Goal: Task Accomplishment & Management: Use online tool/utility

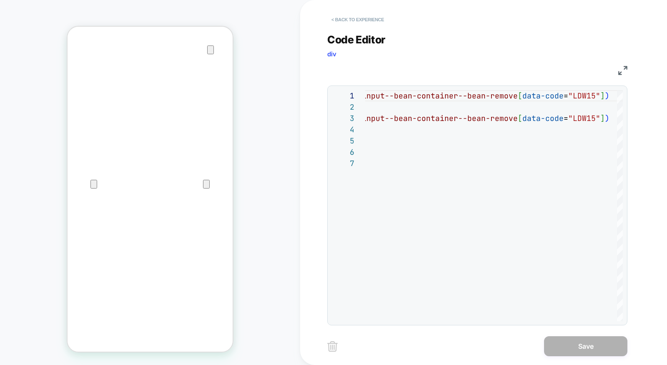
click at [0, 0] on button "< Back to experience" at bounding box center [0, 0] width 0 height 0
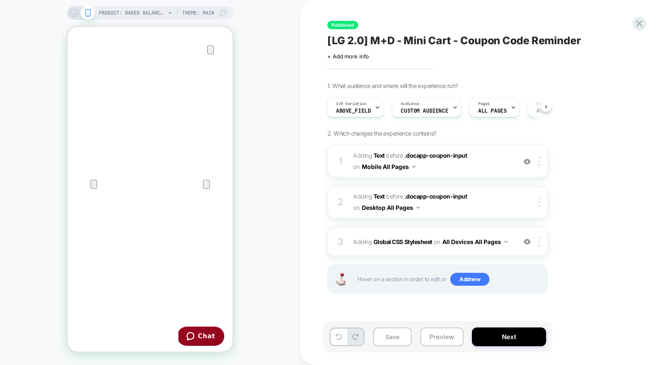
scroll to position [0, 0]
click at [0, 0] on icon at bounding box center [0, 0] width 0 height 0
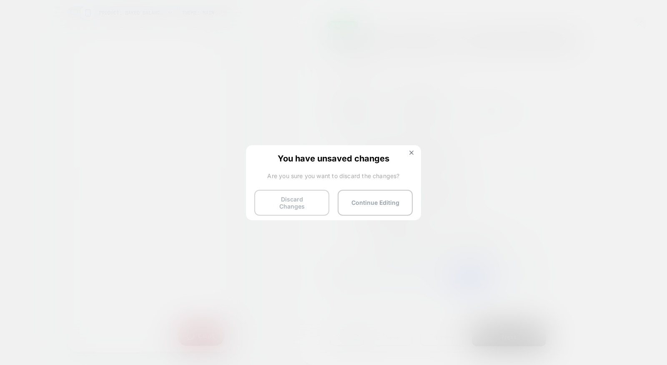
click at [0, 0] on button "Discard Changes" at bounding box center [0, 0] width 0 height 0
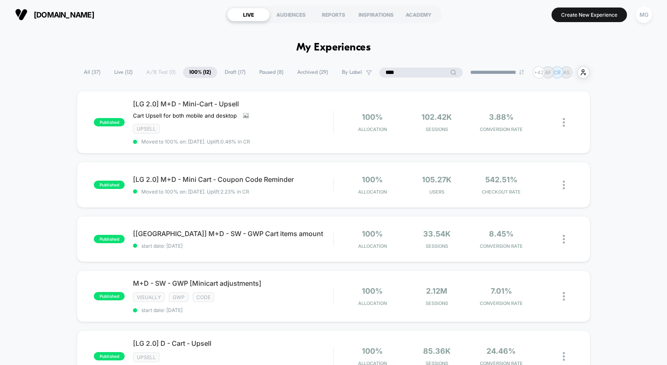
click at [412, 71] on input "****" at bounding box center [420, 73] width 83 height 10
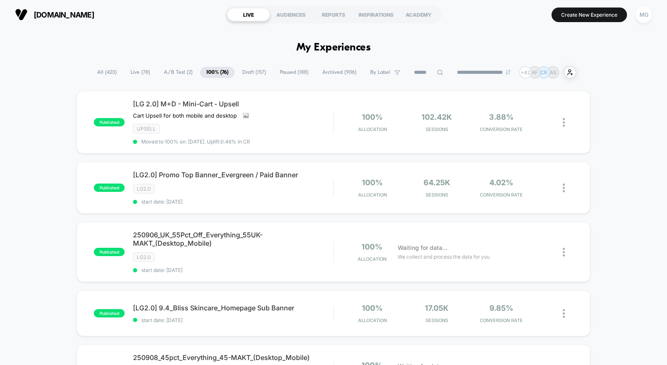
click at [91, 72] on span "All ( 423 )" at bounding box center [107, 72] width 32 height 11
click at [413, 73] on input at bounding box center [429, 73] width 42 height 10
type input "*"
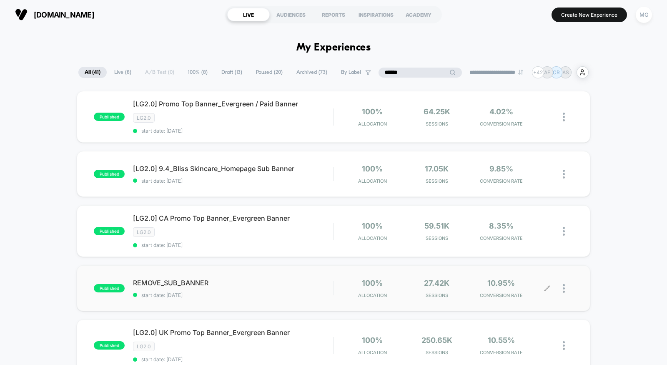
type input "******"
click at [548, 285] on icon at bounding box center [547, 288] width 6 height 6
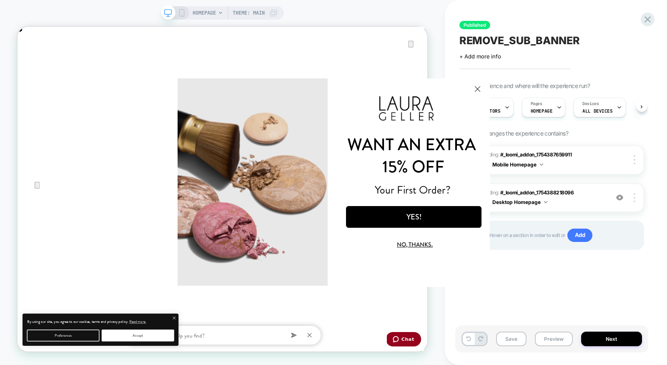
click at [479, 87] on button "Close Modal" at bounding box center [477, 88] width 23 height 20
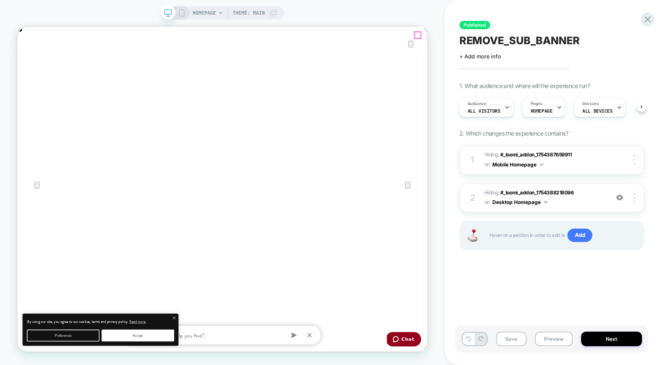
click at [31, 64] on icon "Close" at bounding box center [26, 69] width 10 height 10
click at [0, 0] on img at bounding box center [0, 0] width 0 height 0
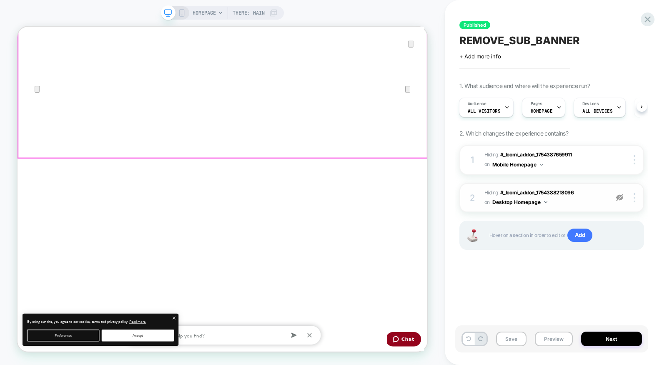
scroll to position [138, 0]
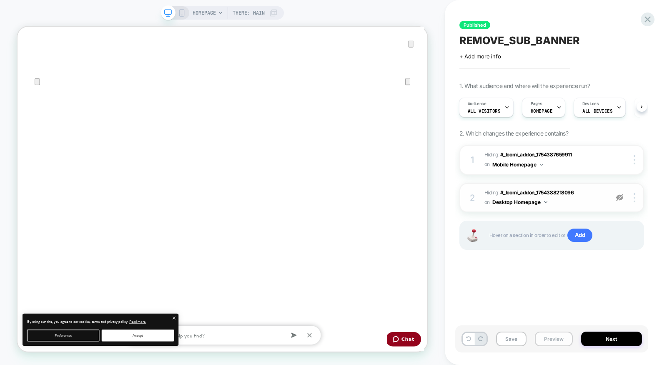
click at [552, 342] on button "Preview" at bounding box center [554, 338] width 38 height 15
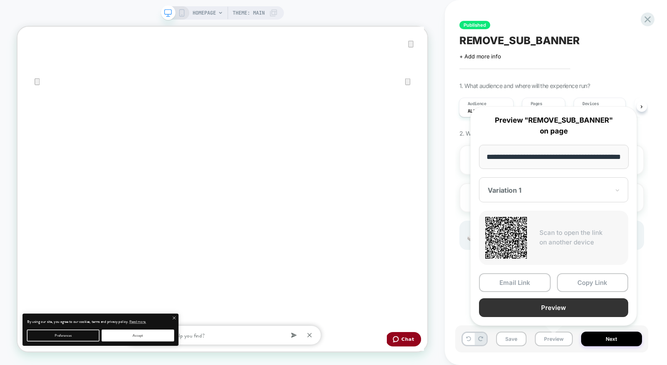
scroll to position [0, 0]
click at [551, 309] on button "Preview" at bounding box center [553, 307] width 149 height 19
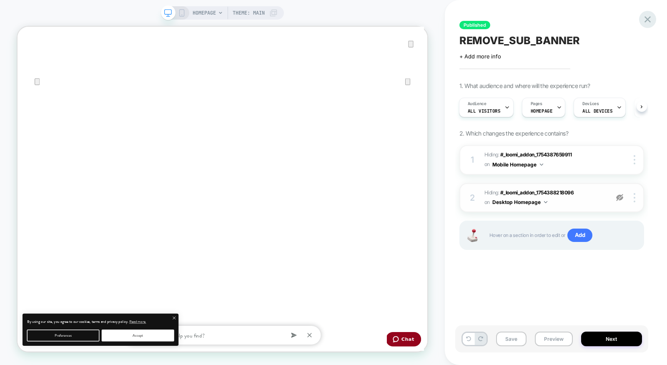
scroll to position [0, 547]
click at [0, 0] on icon at bounding box center [0, 0] width 0 height 0
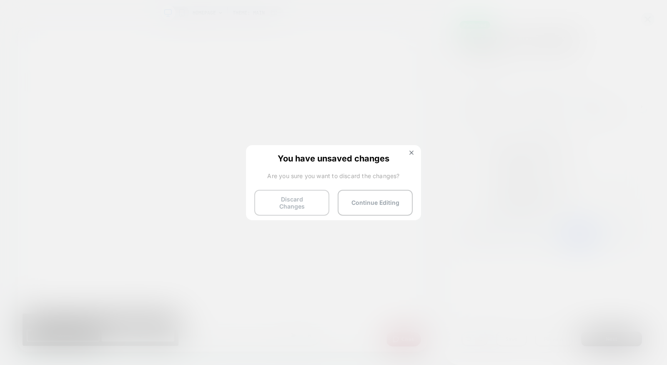
click at [0, 0] on button "Discard Changes" at bounding box center [0, 0] width 0 height 0
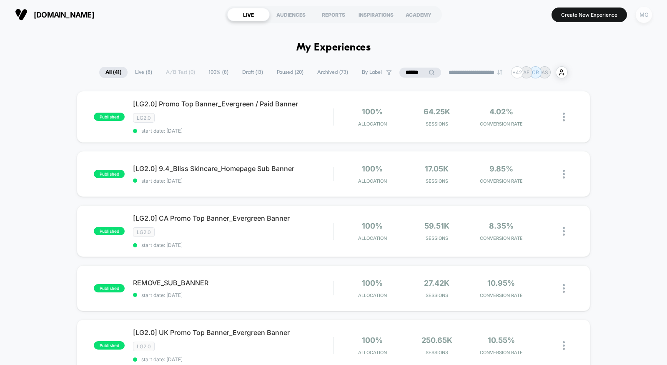
click at [638, 19] on div "MG" at bounding box center [644, 15] width 16 height 16
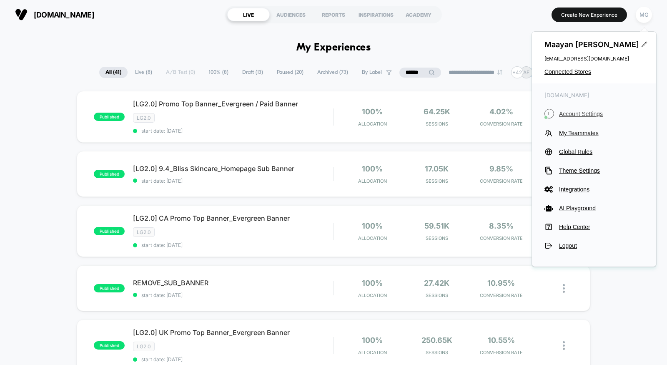
click at [582, 112] on span "Account Settings" at bounding box center [601, 113] width 85 height 7
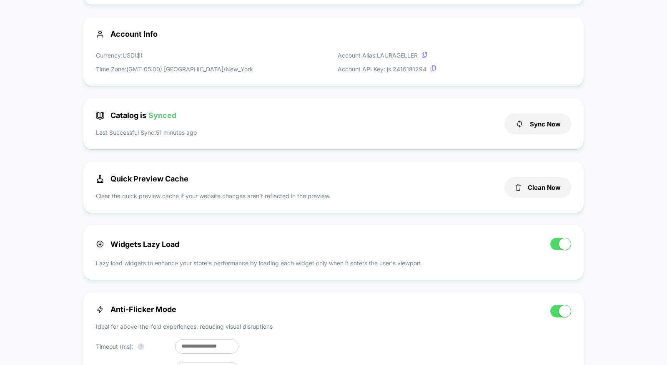
scroll to position [156, 0]
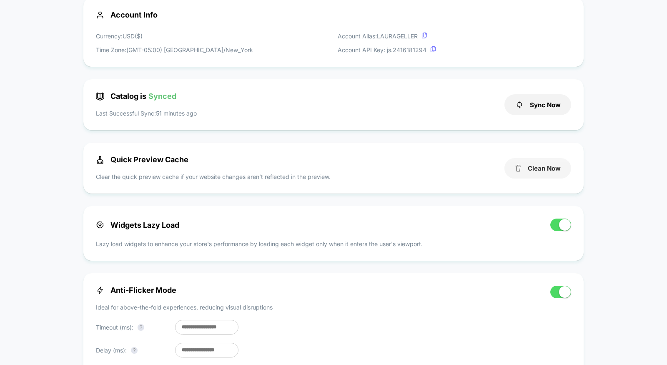
click at [540, 172] on button "Clean Now" at bounding box center [538, 168] width 67 height 20
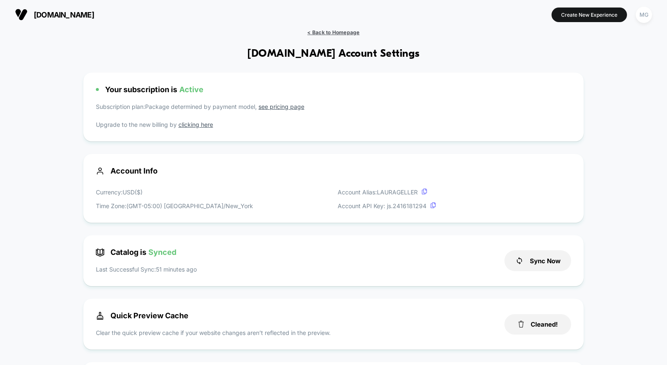
click at [326, 31] on span "< Back to Homepage" at bounding box center [333, 32] width 52 height 6
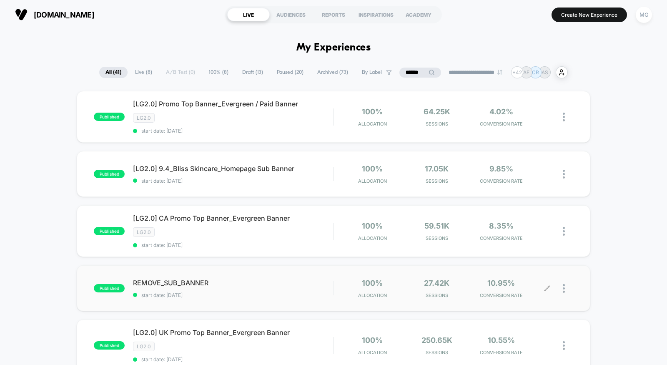
click at [547, 286] on icon at bounding box center [547, 288] width 5 height 5
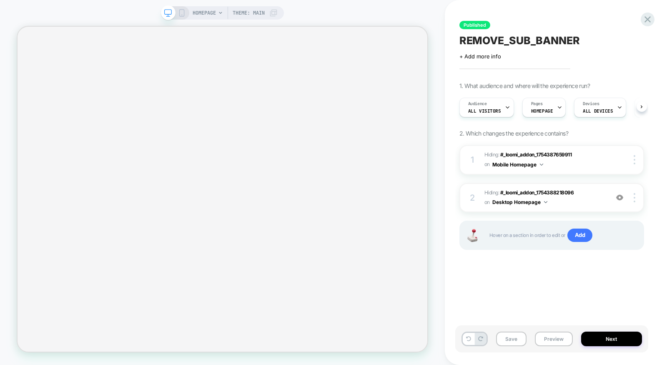
scroll to position [0, 0]
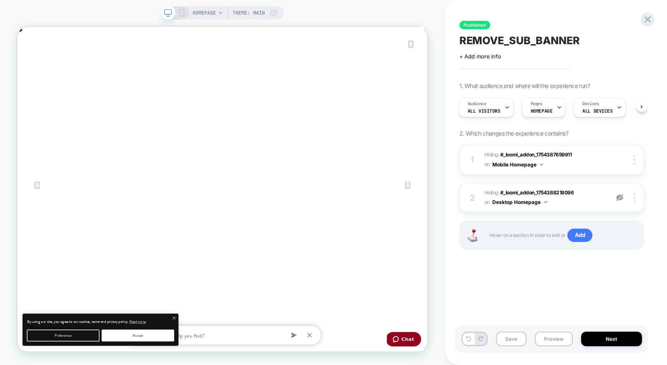
scroll to position [0, 547]
click at [0, 0] on img at bounding box center [0, 0] width 0 height 0
click at [610, 338] on button "Next" at bounding box center [611, 338] width 61 height 15
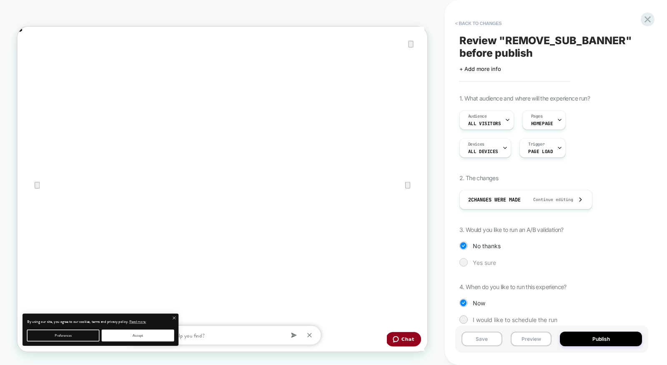
click at [497, 186] on div "Yes sure" at bounding box center [273, 122] width 547 height 128
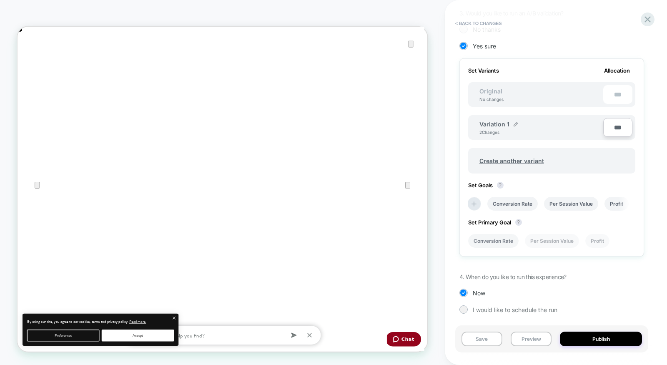
scroll to position [217, 0]
click at [517, 161] on span "Create another variant" at bounding box center [511, 161] width 81 height 20
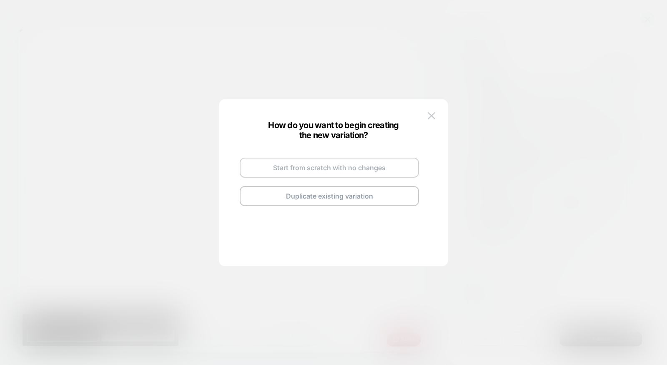
click at [351, 171] on button "Start from scratch with no changes" at bounding box center [329, 168] width 179 height 20
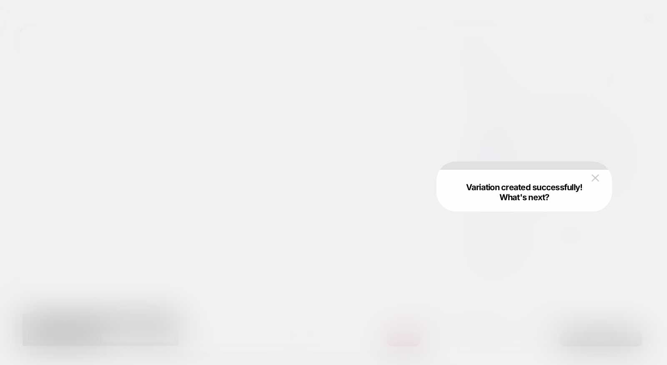
scroll to position [0, 1094]
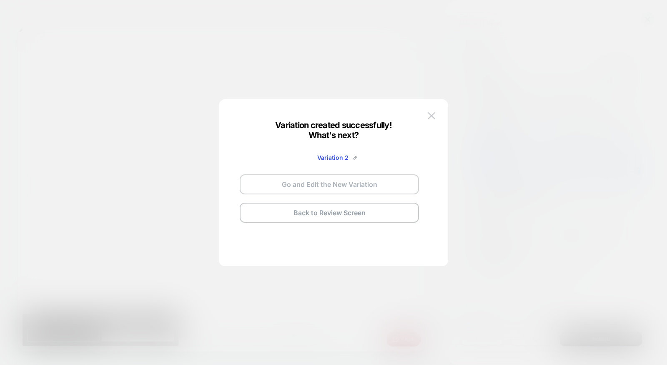
click at [350, 188] on button "Go and Edit the New Variation" at bounding box center [329, 184] width 179 height 20
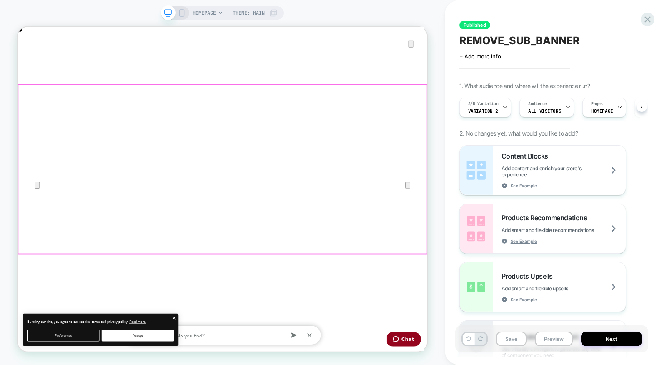
scroll to position [0, 0]
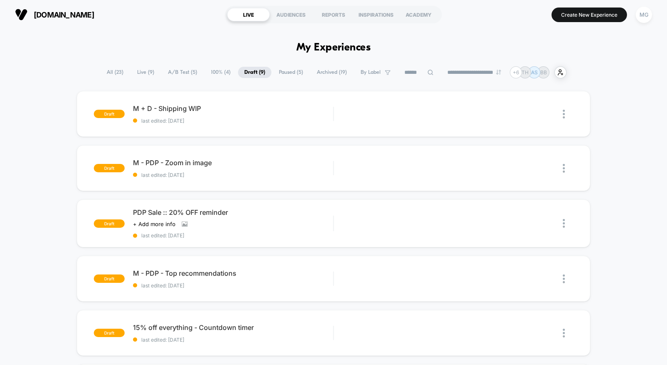
click at [191, 76] on span "A/B Test ( 5 )" at bounding box center [183, 72] width 42 height 11
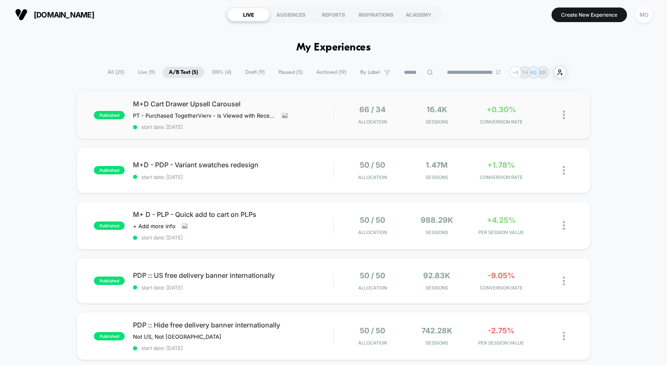
click at [293, 130] on div "published M+D Cart Drawer Upsell Carousel PT - Purchased Together Vwrv - is Vie…" at bounding box center [334, 115] width 514 height 48
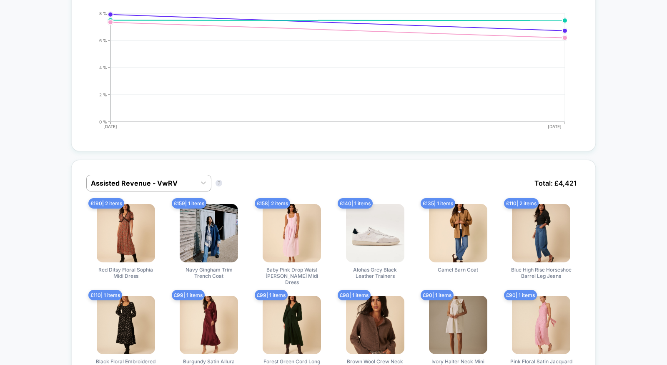
scroll to position [645, 0]
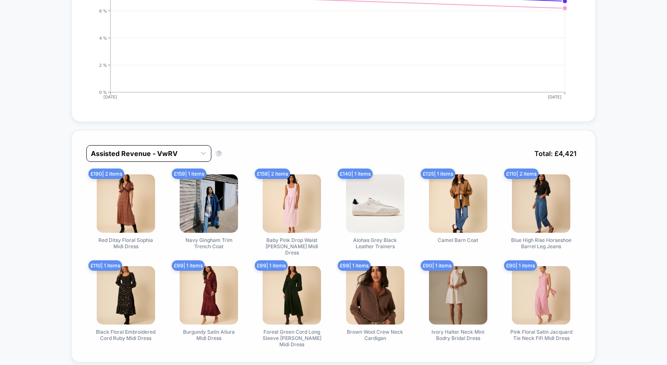
click at [178, 152] on div at bounding box center [141, 153] width 101 height 10
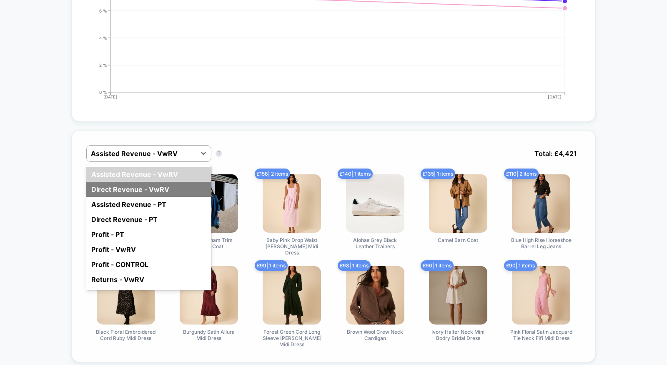
click at [172, 187] on div "Direct Revenue - VwRV" at bounding box center [148, 189] width 125 height 15
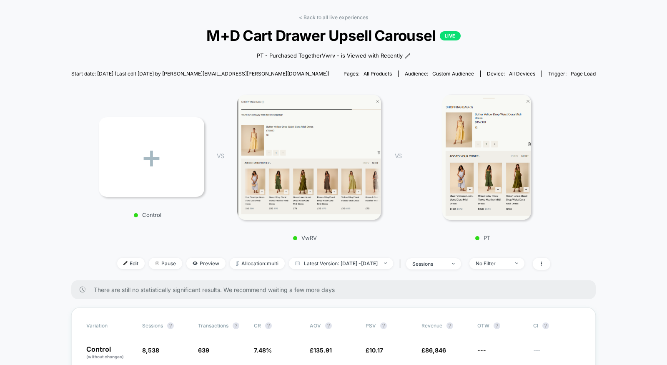
scroll to position [0, 0]
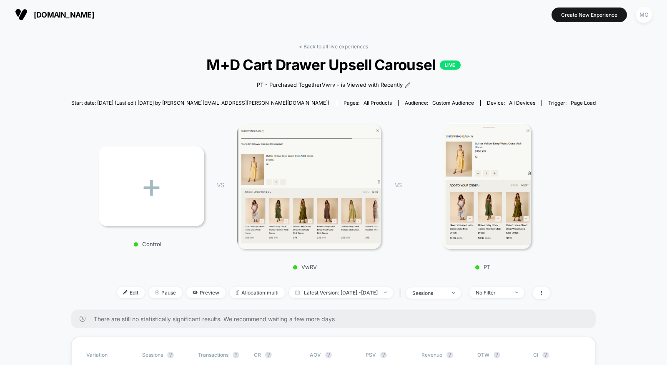
click at [354, 45] on link "< Back to all live experiences" at bounding box center [333, 46] width 69 height 6
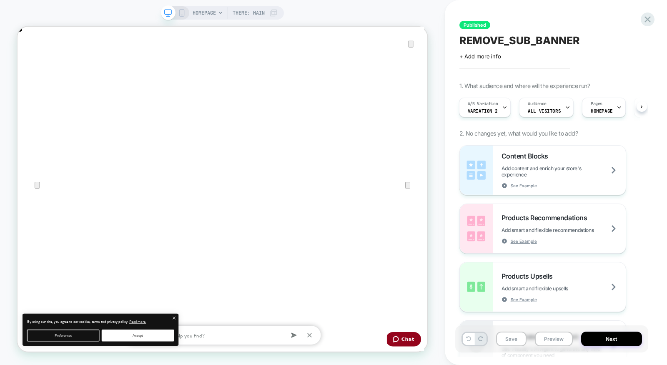
scroll to position [0, 1094]
click at [0, 0] on icon at bounding box center [0, 0] width 0 height 0
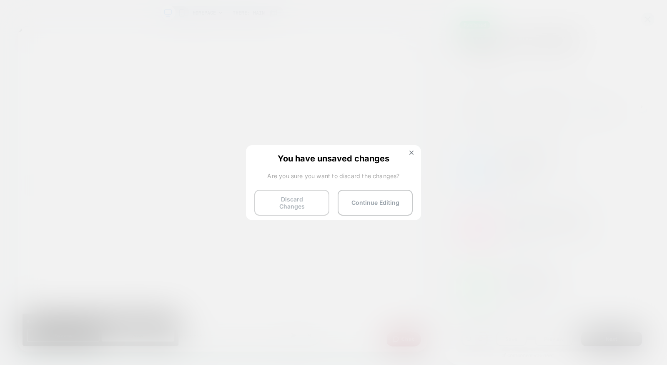
click at [283, 200] on button "Discard Changes" at bounding box center [291, 203] width 75 height 26
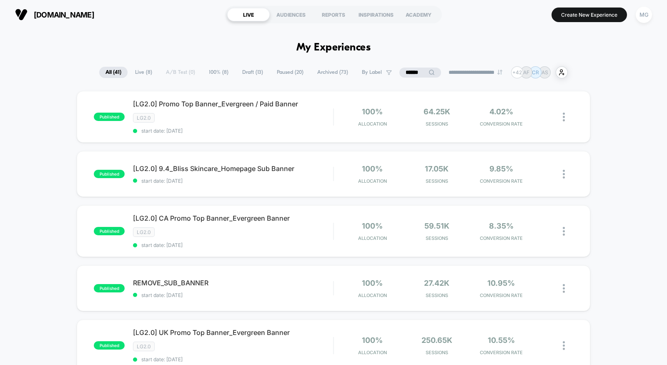
click at [404, 74] on input "******" at bounding box center [420, 73] width 42 height 10
click at [404, 74] on input "******" at bounding box center [420, 73] width 83 height 10
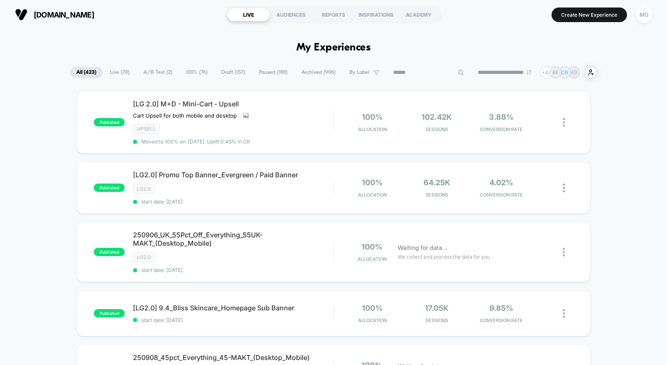
click at [263, 73] on span "Paused ( 188 )" at bounding box center [273, 72] width 41 height 11
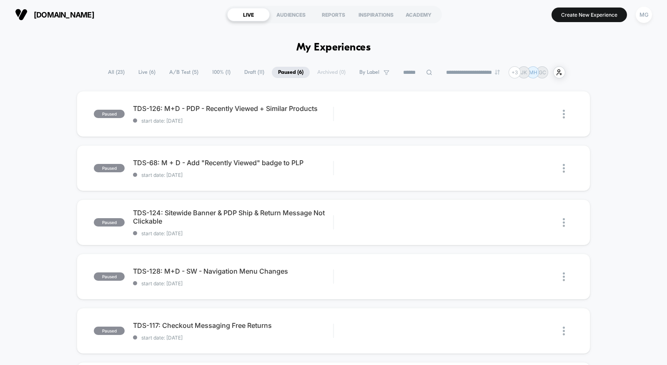
click at [178, 70] on span "A/B Test ( 5 )" at bounding box center [184, 72] width 42 height 11
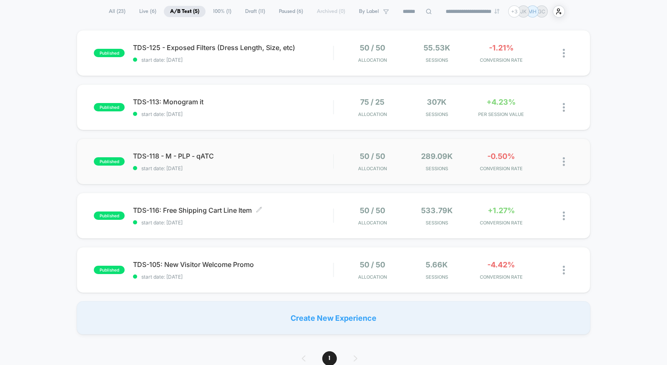
scroll to position [80, 0]
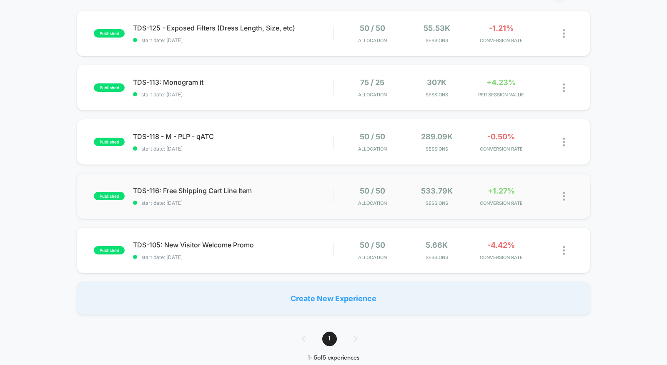
click at [310, 203] on span "start date: [DATE]" at bounding box center [233, 203] width 200 height 6
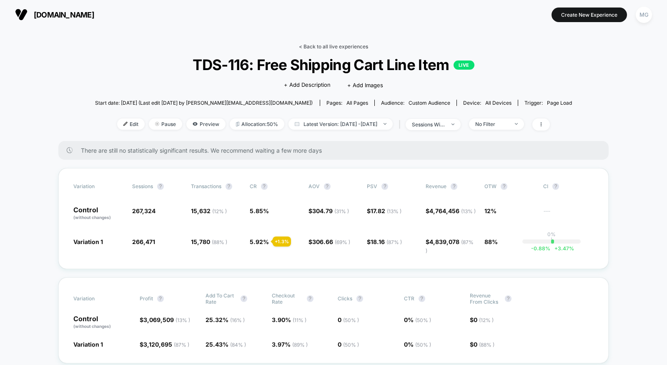
click at [309, 46] on link "< Back to all live experiences" at bounding box center [333, 46] width 69 height 6
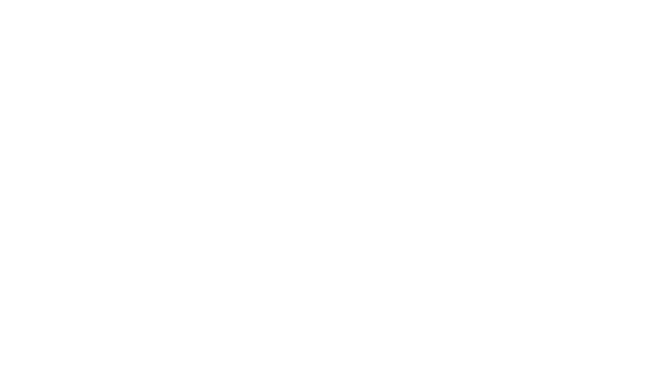
click at [187, 3] on html at bounding box center [333, 1] width 667 height 3
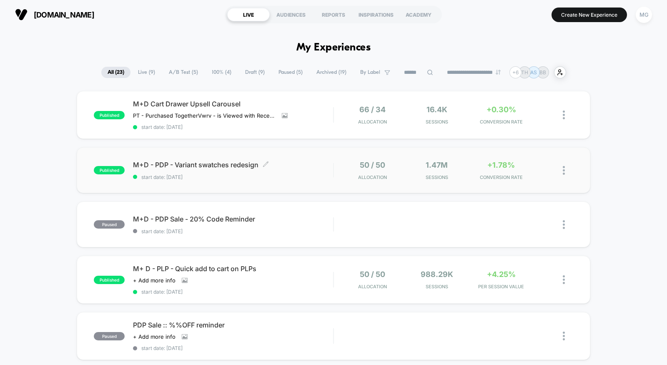
click at [285, 162] on span "M+D - PDP - Variant swatches redesign Click to edit experience details" at bounding box center [233, 165] width 200 height 8
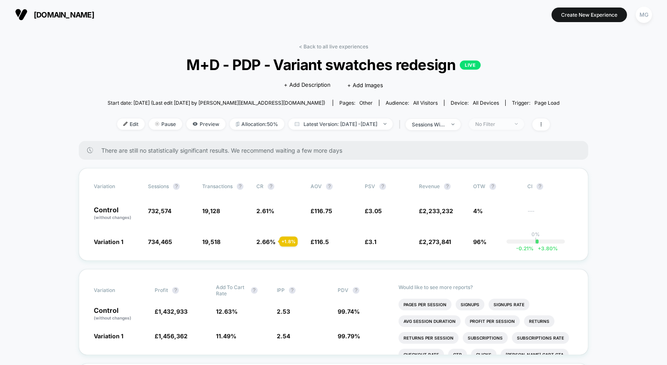
click at [508, 121] on div "No Filter" at bounding box center [491, 124] width 33 height 6
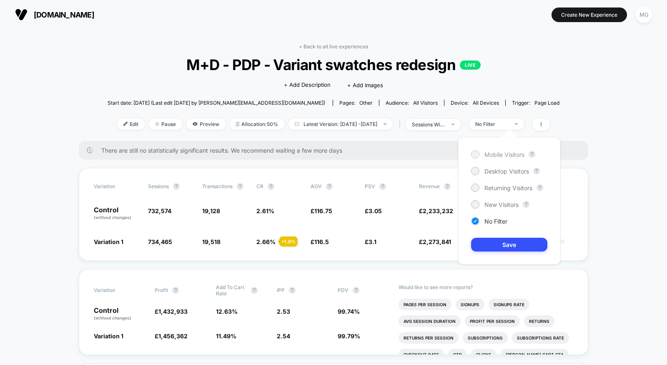
click at [512, 153] on span "Mobile Visitors" at bounding box center [505, 154] width 40 height 7
click at [506, 242] on button "Save" at bounding box center [509, 245] width 76 height 14
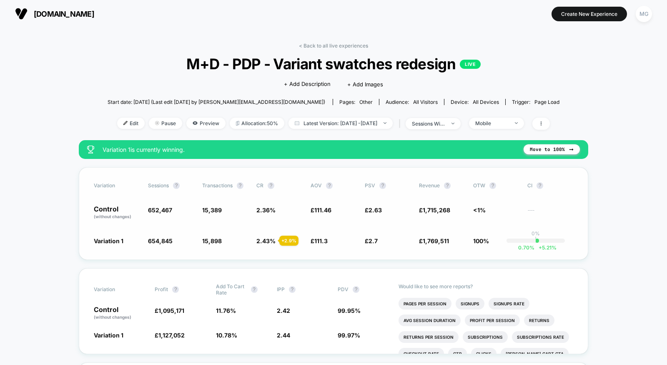
scroll to position [1, 0]
click at [502, 125] on span "Mobile" at bounding box center [496, 122] width 55 height 11
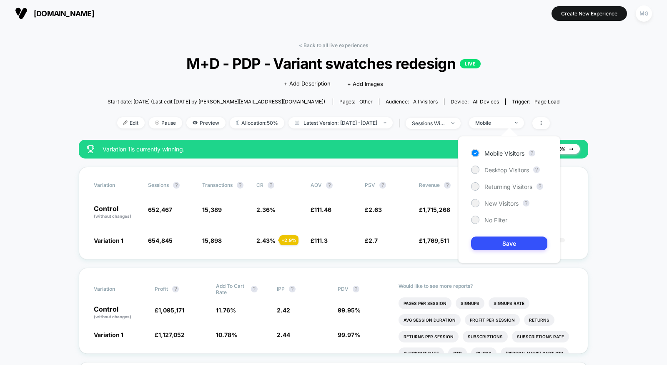
click at [501, 165] on div "Mobile Visitors ? Desktop Visitors ? Returning Visitors ? New Visitors ? No Fil…" at bounding box center [509, 199] width 102 height 127
drag, startPoint x: 500, startPoint y: 167, endPoint x: 494, endPoint y: 209, distance: 43.0
click at [500, 167] on span "Desktop Visitors" at bounding box center [507, 169] width 45 height 7
click at [492, 246] on button "Save" at bounding box center [509, 243] width 76 height 14
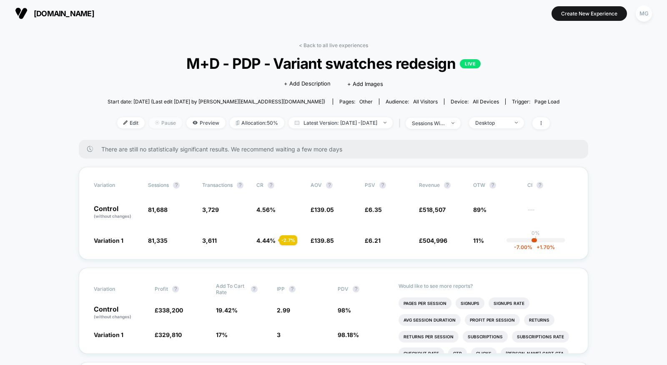
click at [153, 121] on span "Pause" at bounding box center [165, 122] width 33 height 11
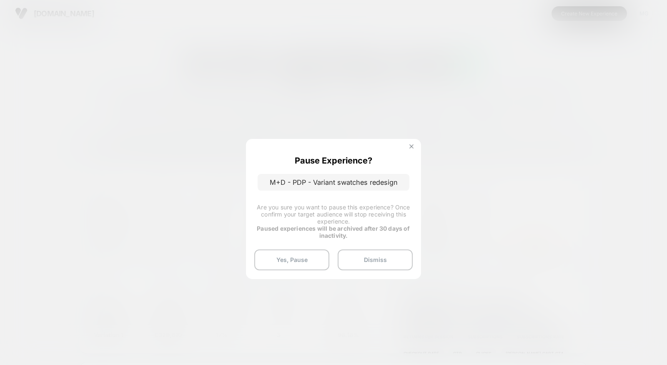
click at [415, 148] on button at bounding box center [411, 147] width 9 height 7
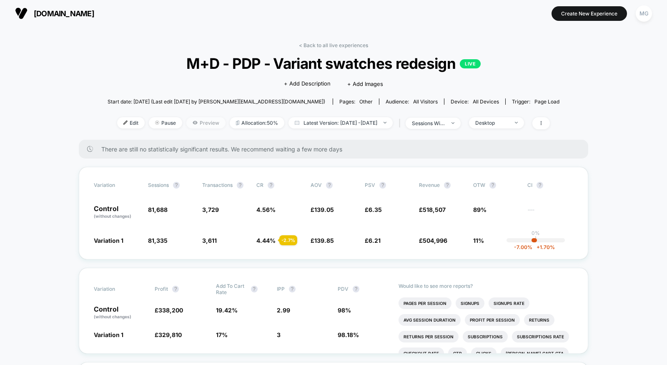
click at [191, 123] on span "Preview" at bounding box center [205, 122] width 39 height 11
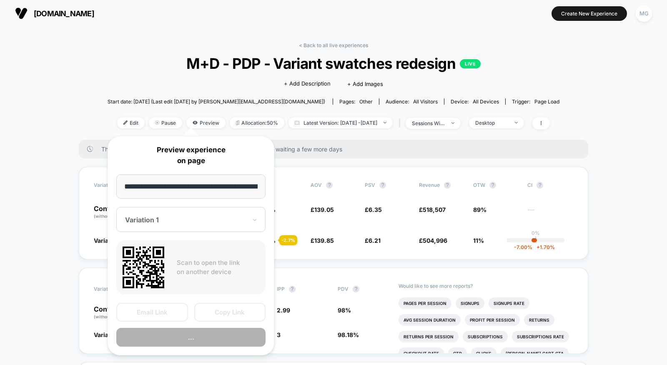
scroll to position [0, 162]
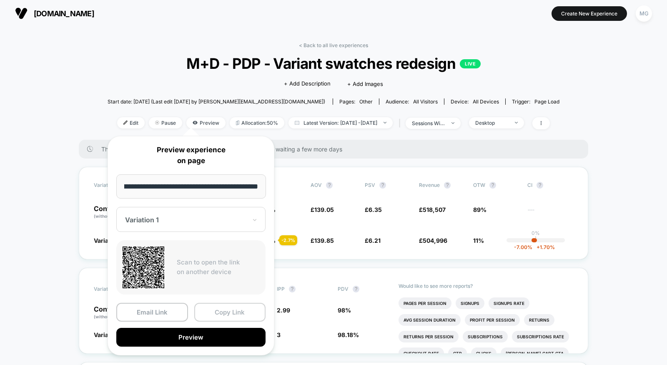
click at [246, 312] on button "Copy Link" at bounding box center [230, 312] width 72 height 19
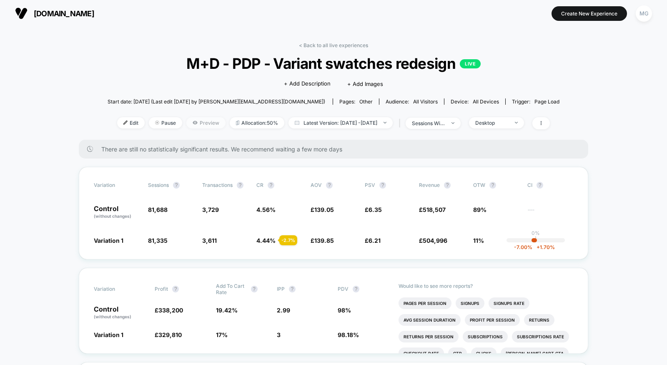
click at [201, 123] on span "Preview" at bounding box center [205, 122] width 39 height 11
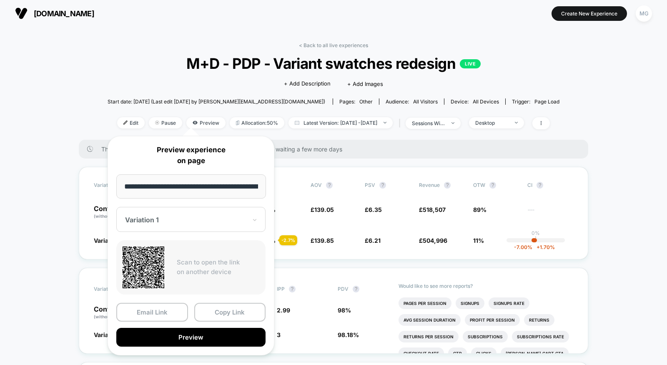
click at [204, 226] on div "Variation 1" at bounding box center [190, 219] width 149 height 25
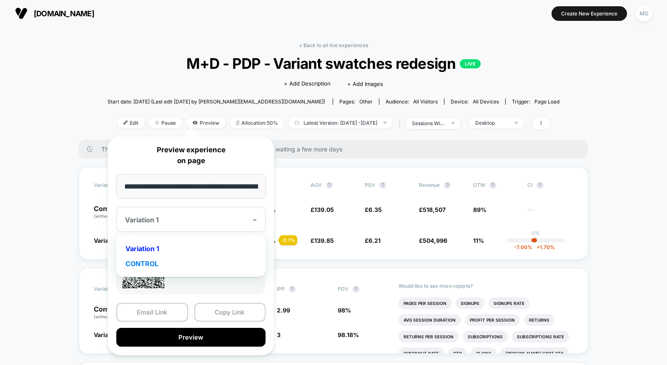
click at [162, 266] on div "CONTROL" at bounding box center [191, 263] width 141 height 15
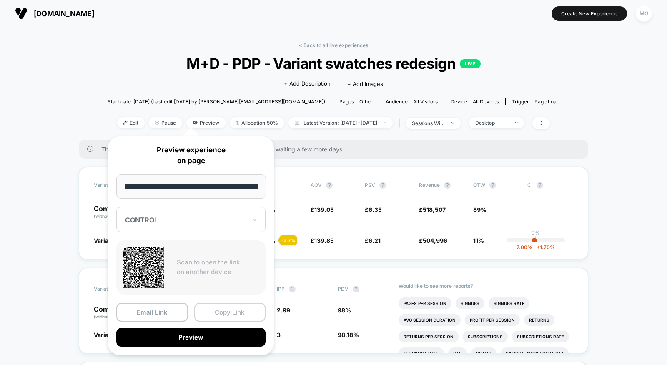
drag, startPoint x: 229, startPoint y: 313, endPoint x: 264, endPoint y: 54, distance: 261.2
click at [229, 313] on button "Copy Link" at bounding box center [230, 312] width 72 height 19
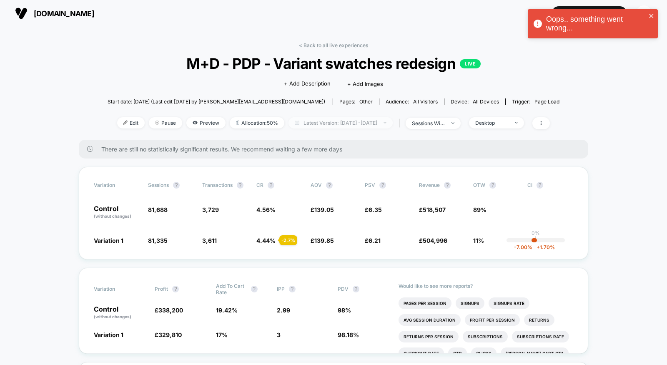
click at [375, 124] on span "Latest Version: Aug 20, 2025 - Sep 5, 2025" at bounding box center [341, 122] width 104 height 11
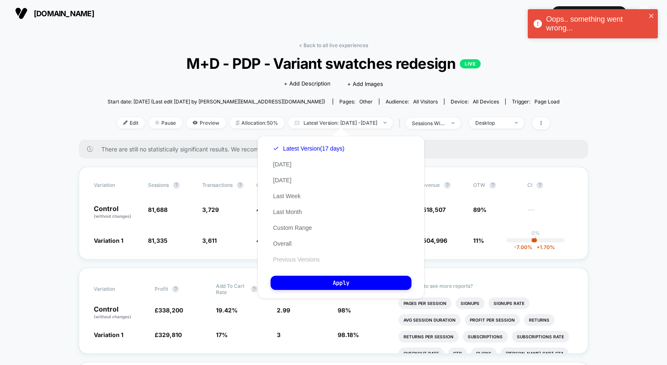
click at [295, 261] on button "Previous Versions" at bounding box center [297, 260] width 52 height 8
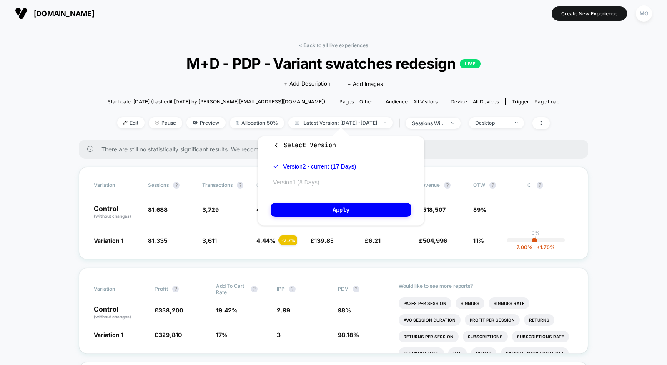
click at [295, 182] on button "Version 1 (8 Days)" at bounding box center [296, 182] width 51 height 8
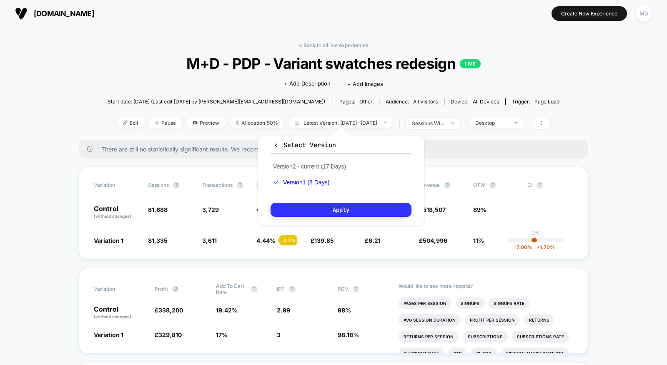
click at [302, 212] on button "Apply" at bounding box center [341, 210] width 141 height 14
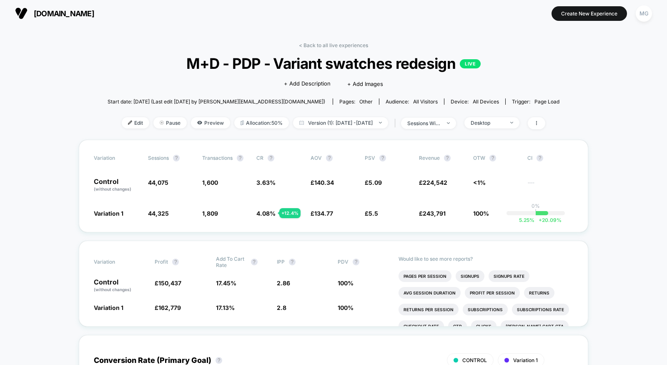
click at [509, 129] on div "< Back to all live experiences M+D - PDP - Variant swatches redesign LIVE Click…" at bounding box center [334, 91] width 452 height 98
click at [504, 121] on div "Desktop" at bounding box center [487, 123] width 33 height 6
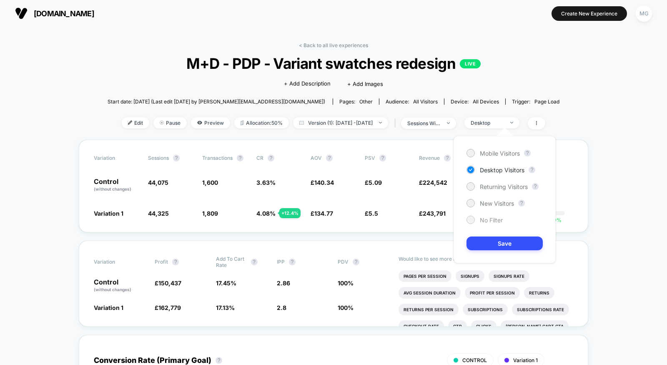
click at [484, 221] on span "No Filter" at bounding box center [491, 219] width 23 height 7
click at [489, 242] on button "Save" at bounding box center [505, 243] width 76 height 14
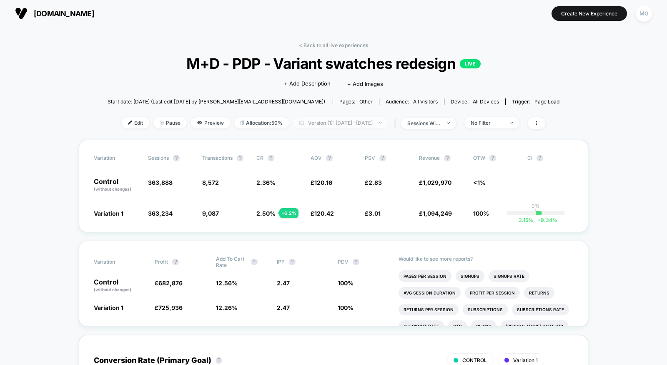
click at [368, 124] on span "Version (1): Aug 3, 2025 - Aug 10, 2025" at bounding box center [340, 122] width 95 height 11
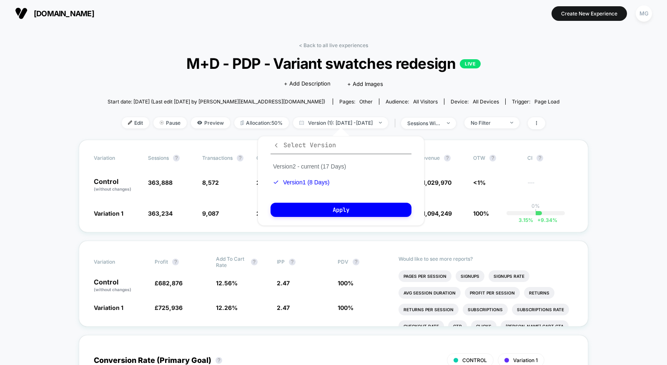
click at [274, 143] on icon "button" at bounding box center [276, 145] width 6 height 6
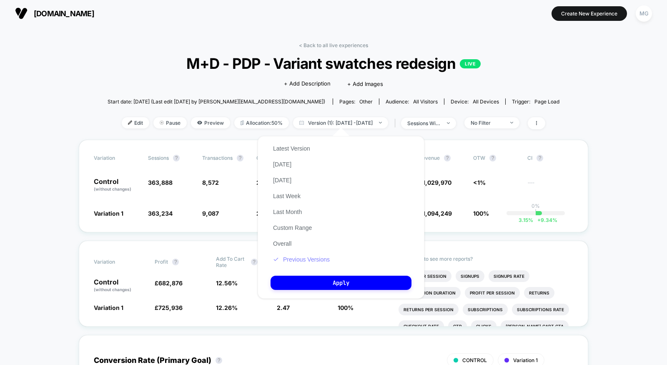
drag, startPoint x: 285, startPoint y: 242, endPoint x: 299, endPoint y: 260, distance: 22.6
click at [285, 242] on button "Overall" at bounding box center [282, 244] width 23 height 8
click at [301, 281] on button "Apply" at bounding box center [341, 283] width 141 height 14
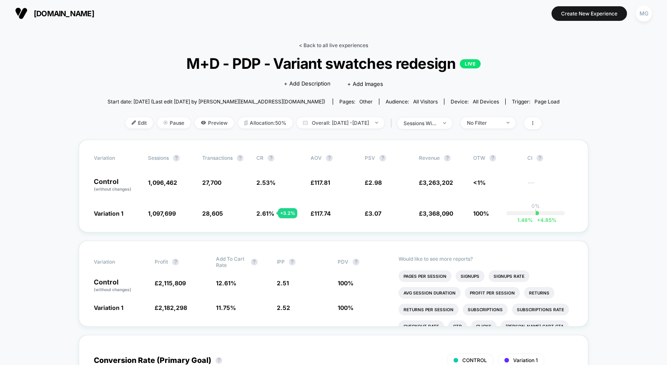
click at [348, 43] on link "< Back to all live experiences" at bounding box center [333, 45] width 69 height 6
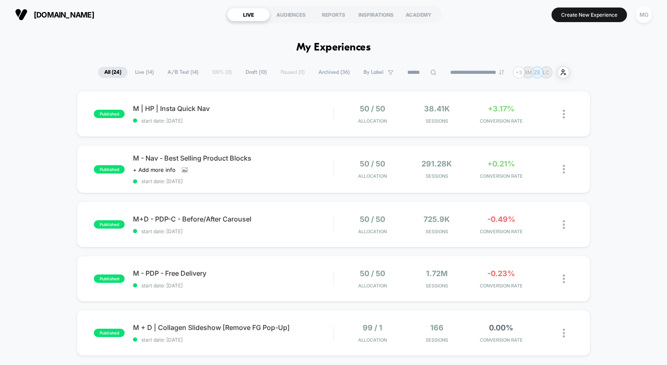
click at [252, 70] on span "Draft ( 10 )" at bounding box center [256, 72] width 34 height 11
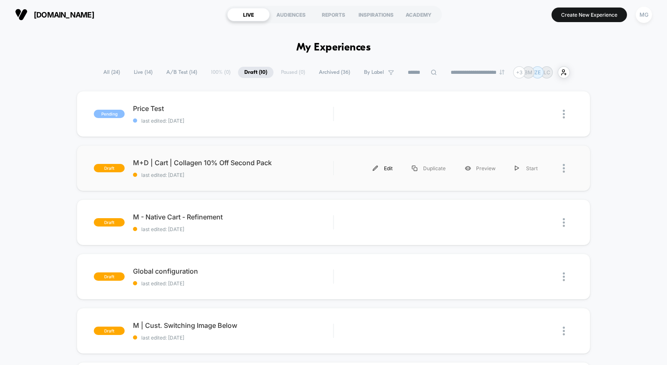
click at [388, 168] on div "Edit" at bounding box center [382, 168] width 39 height 19
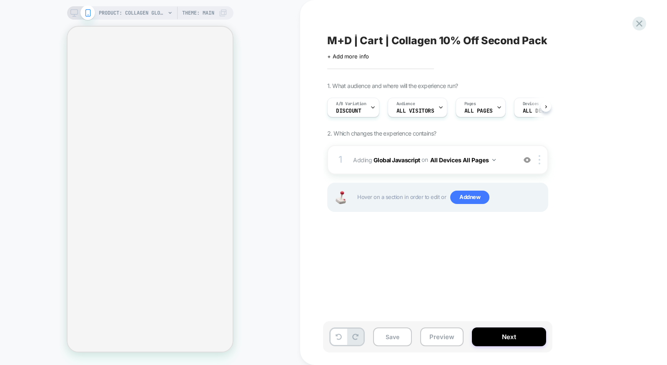
scroll to position [0, 0]
select select "**********"
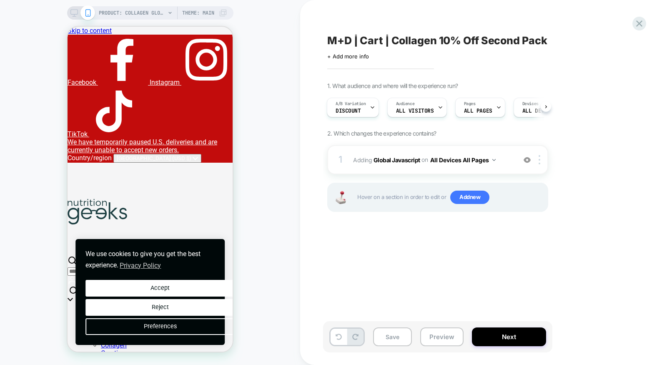
scroll to position [0, 0]
click at [194, 292] on button "Accept" at bounding box center [160, 288] width 158 height 18
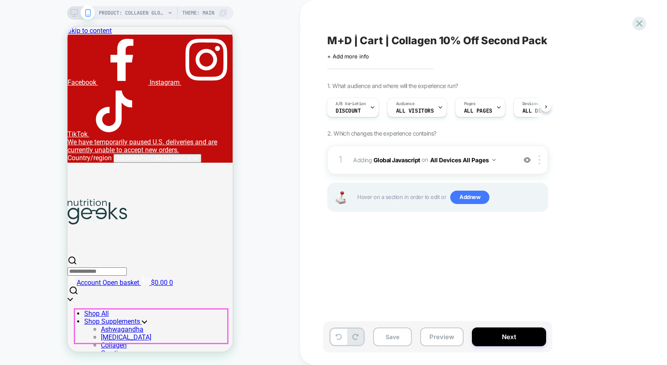
scroll to position [6, 0]
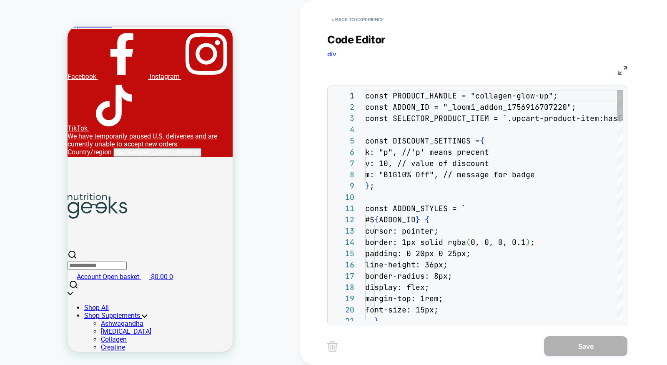
scroll to position [113, 0]
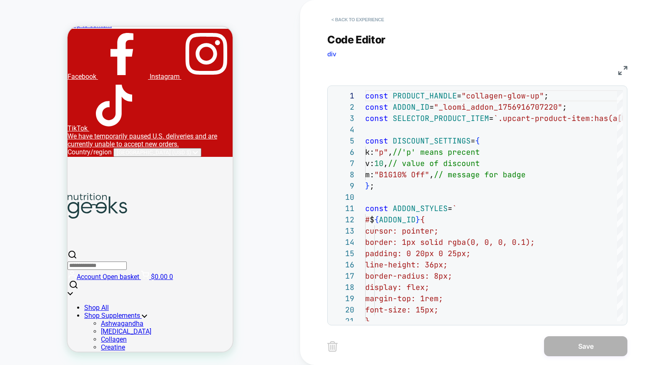
click at [368, 20] on button "< Back to experience" at bounding box center [357, 19] width 61 height 13
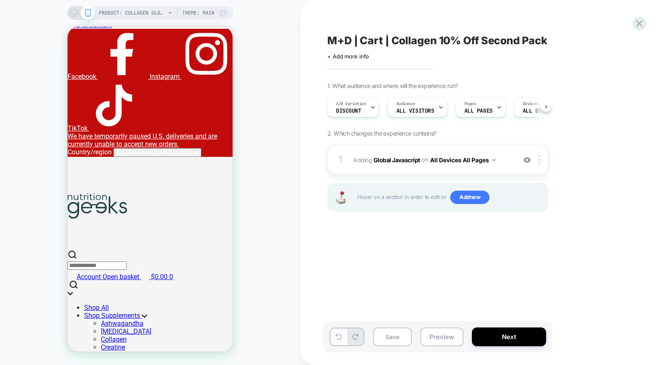
scroll to position [0, 0]
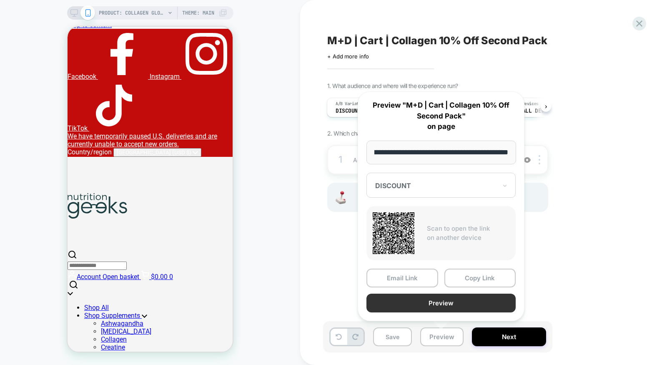
scroll to position [0, 0]
click at [451, 308] on button "Preview" at bounding box center [441, 303] width 149 height 19
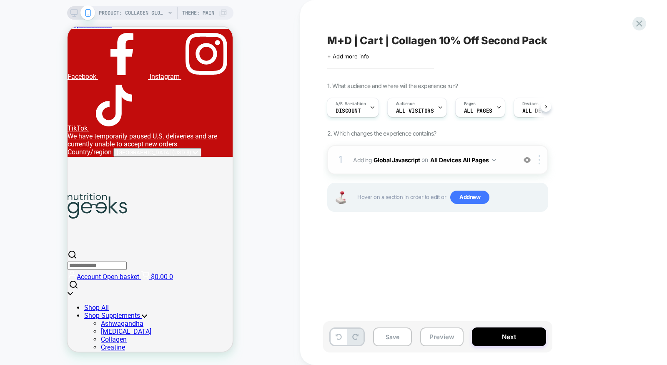
click at [421, 168] on div "1 Adding Global Javascript on All Devices All Pages Add Before Add After Target…" at bounding box center [437, 159] width 221 height 29
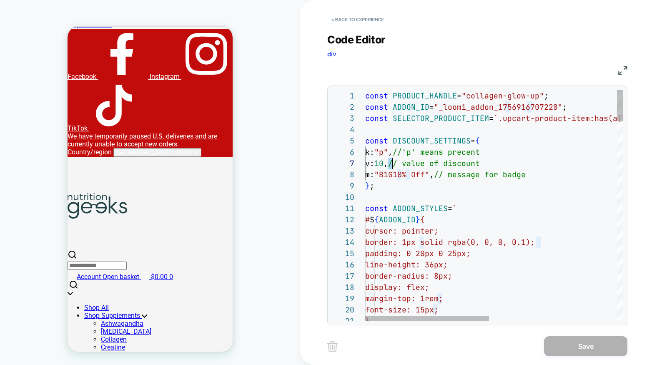
scroll to position [68, 32]
drag, startPoint x: 389, startPoint y: 163, endPoint x: 394, endPoint y: 162, distance: 5.4
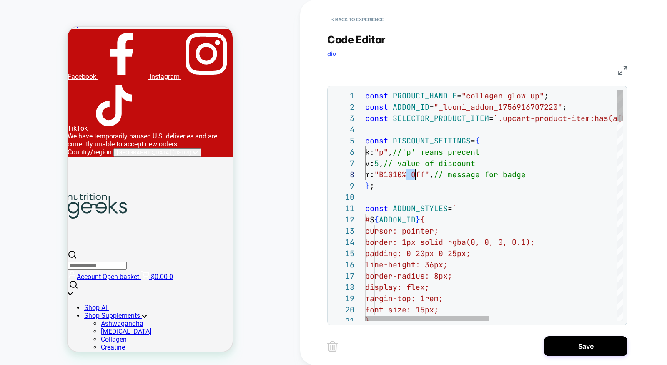
scroll to position [78, 49]
drag, startPoint x: 406, startPoint y: 174, endPoint x: 412, endPoint y: 174, distance: 6.7
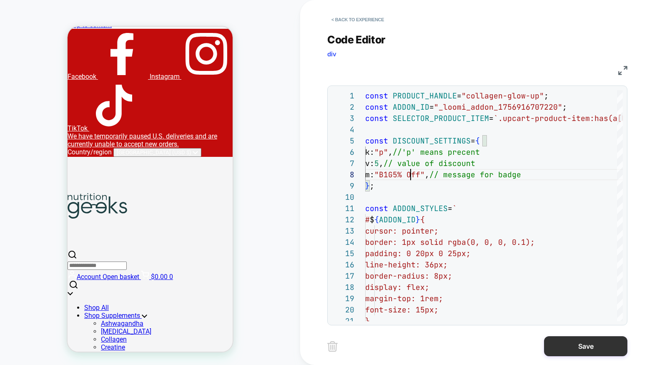
type textarea "**********"
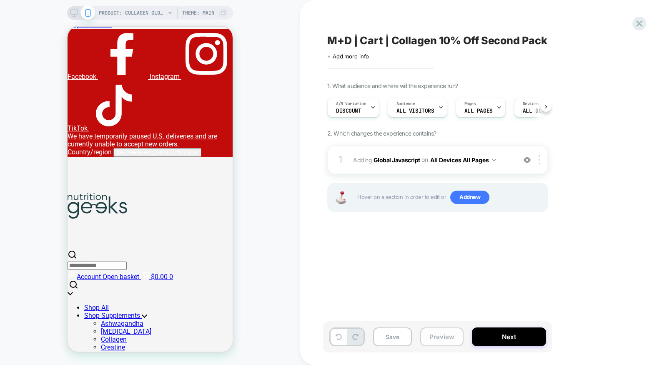
scroll to position [0, 0]
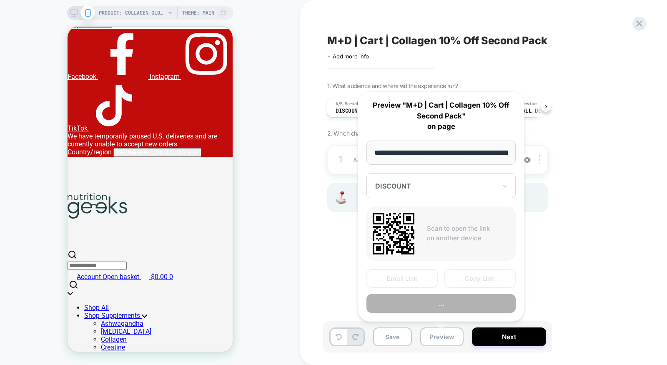
scroll to position [0, 122]
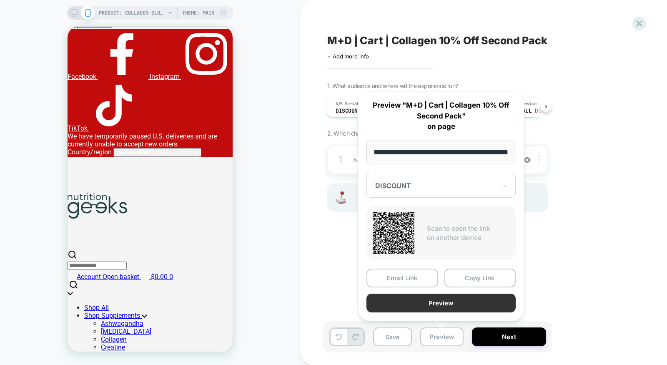
click at [444, 306] on button "Preview" at bounding box center [441, 303] width 149 height 19
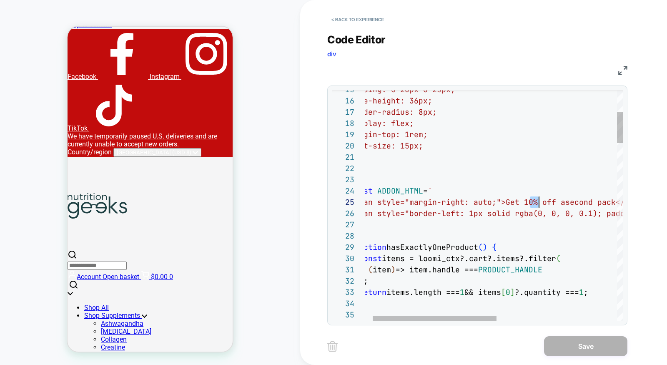
scroll to position [45, 188]
drag, startPoint x: 530, startPoint y: 202, endPoint x: 538, endPoint y: 201, distance: 8.3
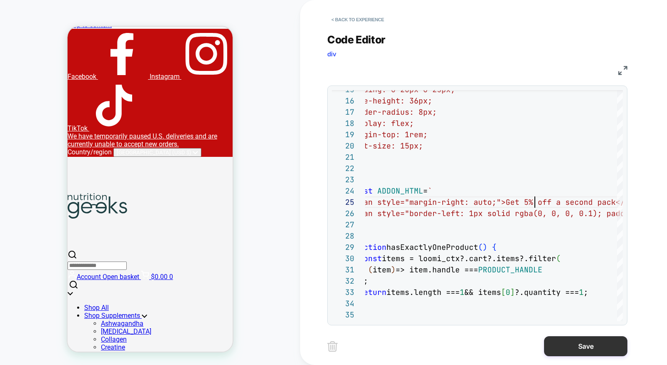
type textarea "**********"
click at [568, 345] on button "Save" at bounding box center [585, 346] width 83 height 20
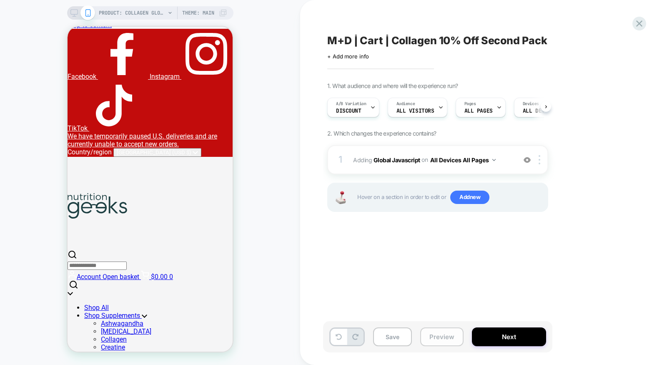
scroll to position [0, 0]
click at [436, 339] on button "Preview" at bounding box center [441, 336] width 43 height 19
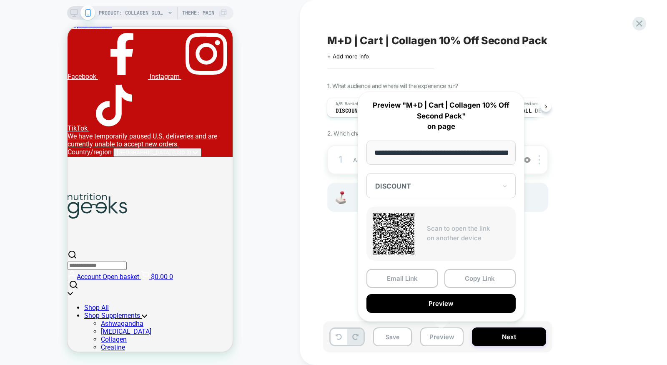
scroll to position [0, 122]
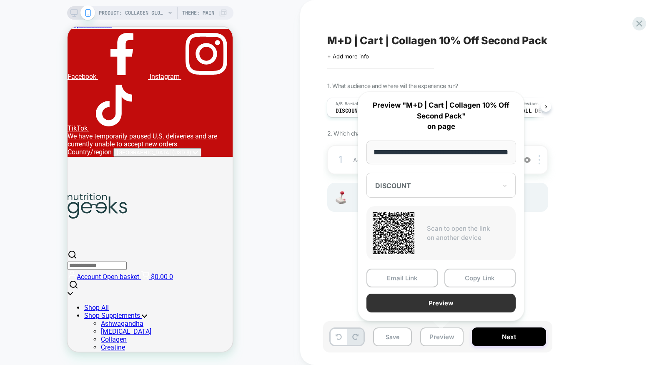
click at [453, 304] on button "Preview" at bounding box center [441, 303] width 149 height 19
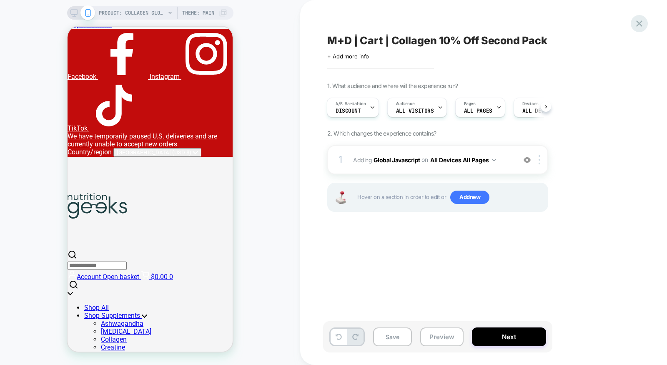
click at [641, 23] on icon at bounding box center [639, 23] width 11 height 11
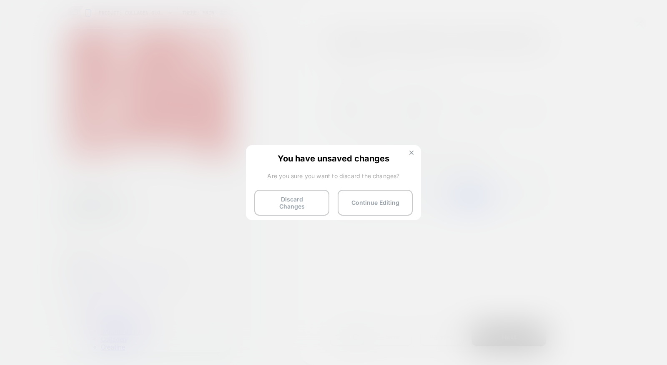
click at [409, 150] on button at bounding box center [411, 153] width 9 height 7
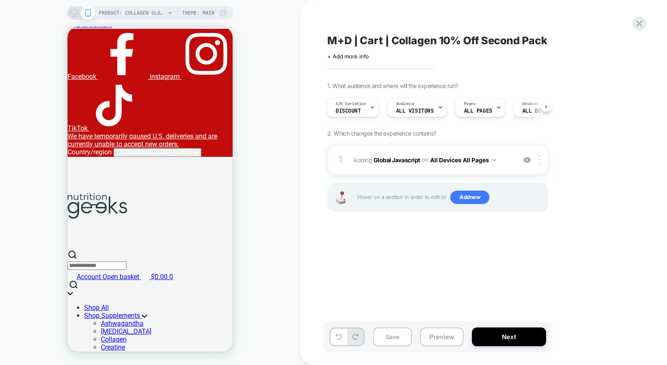
drag, startPoint x: 398, startPoint y: 343, endPoint x: 469, endPoint y: 284, distance: 92.7
click at [398, 343] on button "Save" at bounding box center [392, 336] width 39 height 19
click at [638, 21] on icon at bounding box center [639, 23] width 11 height 11
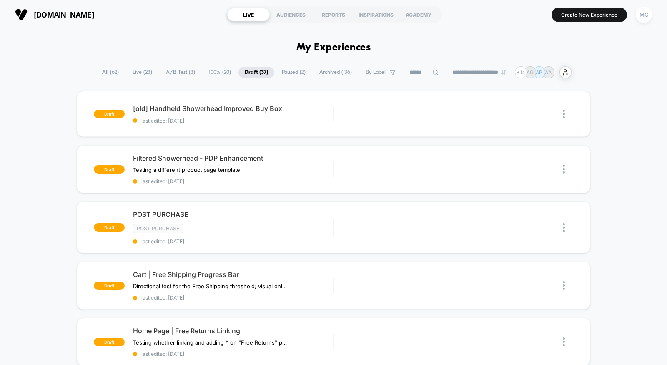
click at [104, 72] on span "All ( 62 )" at bounding box center [110, 72] width 29 height 11
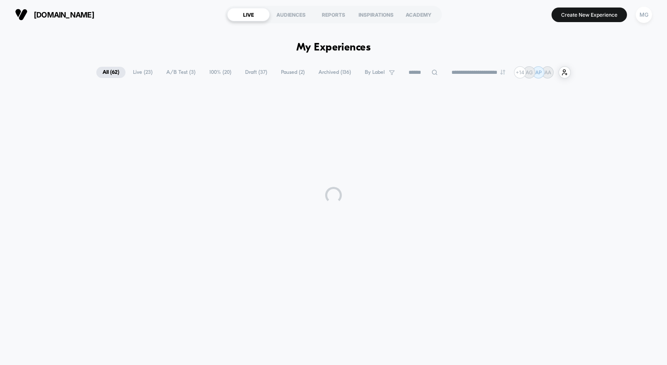
click at [407, 74] on input at bounding box center [423, 73] width 42 height 10
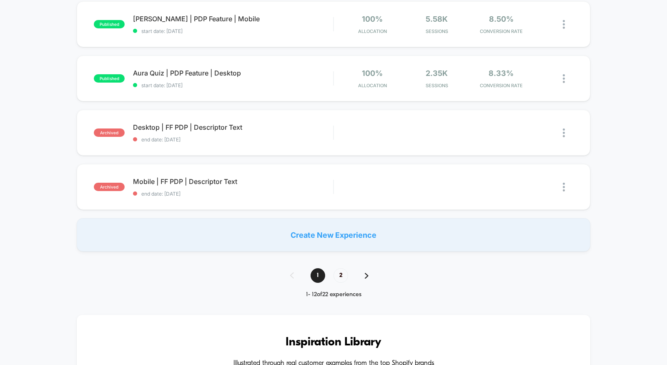
scroll to position [570, 0]
click at [343, 267] on span "2" at bounding box center [341, 274] width 15 height 15
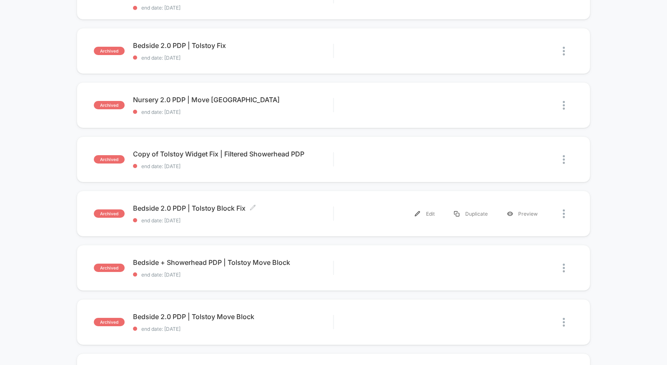
scroll to position [0, 0]
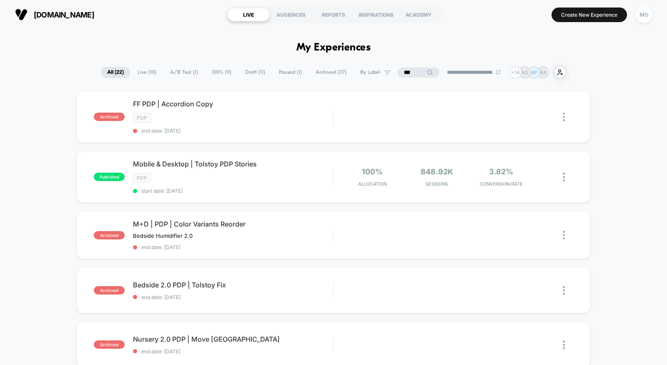
click at [413, 73] on input "***" at bounding box center [419, 73] width 42 height 10
click at [413, 73] on input "***" at bounding box center [418, 73] width 83 height 10
type input "*******"
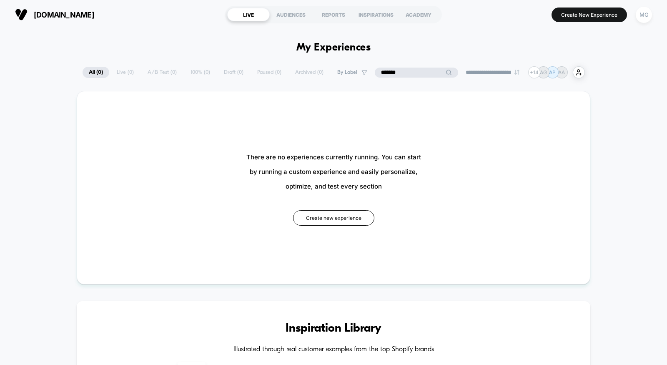
click at [412, 73] on input "*******" at bounding box center [416, 73] width 83 height 10
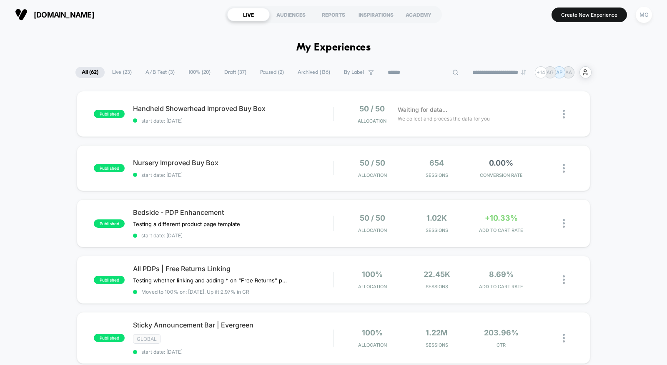
click at [402, 72] on input at bounding box center [423, 73] width 83 height 10
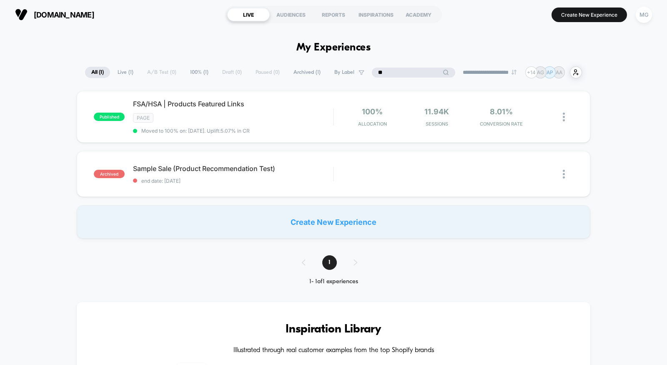
type input "*"
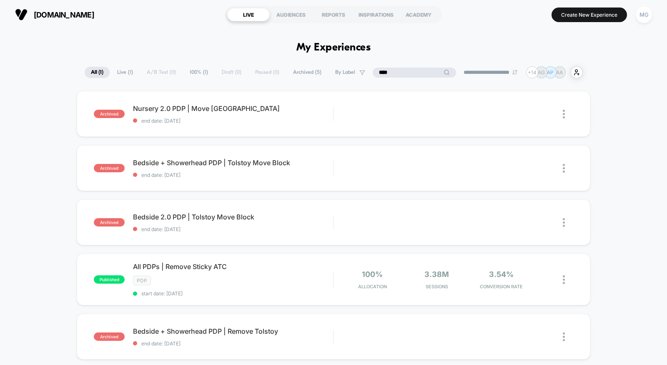
click at [384, 75] on input "****" at bounding box center [414, 73] width 83 height 10
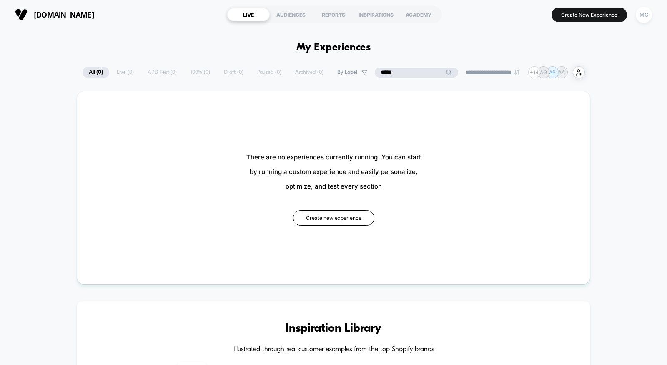
click at [386, 73] on input "*****" at bounding box center [416, 73] width 83 height 10
type input "***"
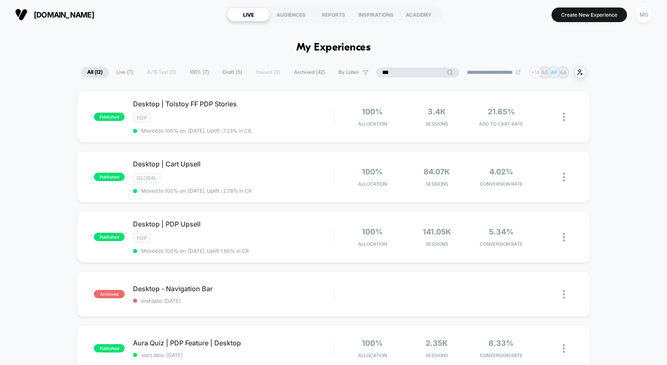
click at [410, 74] on input "***" at bounding box center [417, 73] width 83 height 10
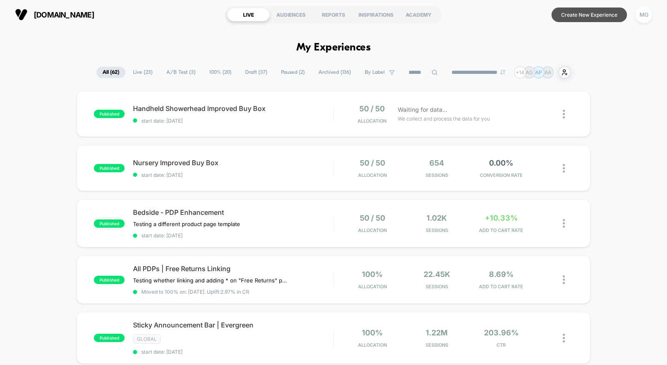
click at [568, 17] on button "Create New Experience" at bounding box center [589, 15] width 75 height 15
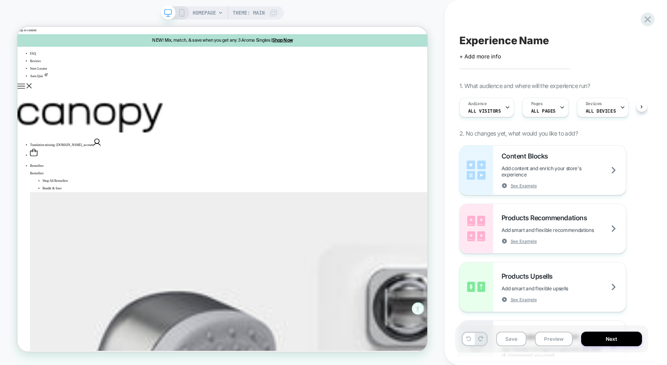
scroll to position [0, 0]
click at [650, 19] on icon at bounding box center [647, 19] width 11 height 11
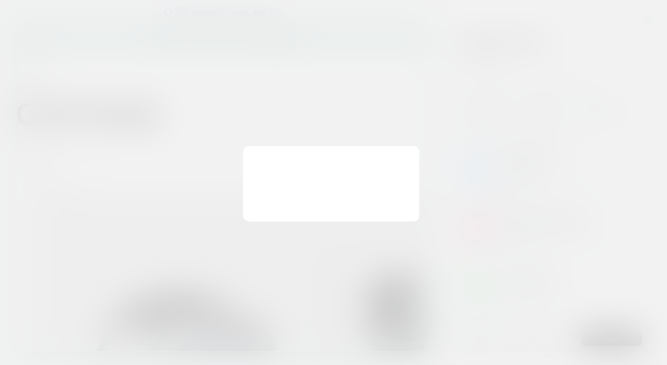
click at [279, 198] on div "You have unsaved changes Are you sure you want to discard the changes? Discard …" at bounding box center [331, 183] width 176 height 75
click at [279, 201] on button "Discard Changes" at bounding box center [291, 203] width 75 height 26
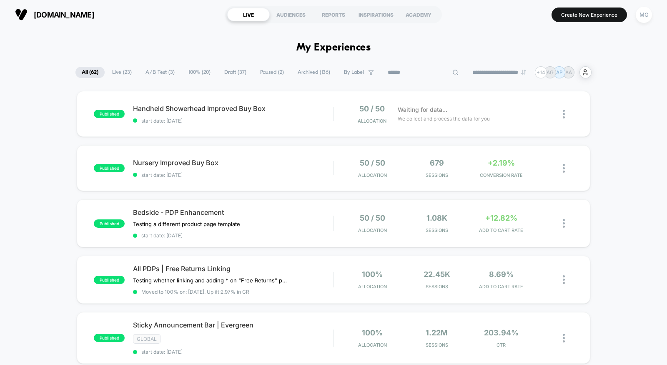
click at [406, 69] on input at bounding box center [423, 73] width 83 height 10
click at [273, 231] on div "Bedside - PDP Enhancement Testing a different product page template Click to ed…" at bounding box center [233, 223] width 200 height 30
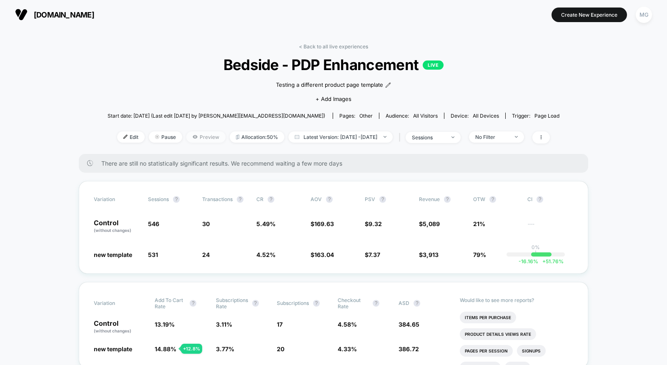
click at [199, 140] on span "Preview" at bounding box center [205, 136] width 39 height 11
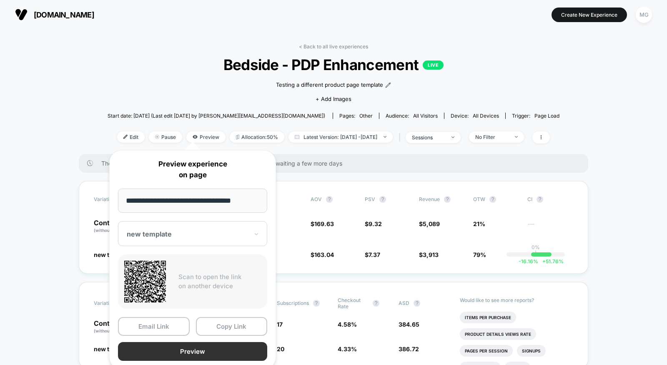
click at [233, 348] on button "Preview" at bounding box center [192, 351] width 149 height 19
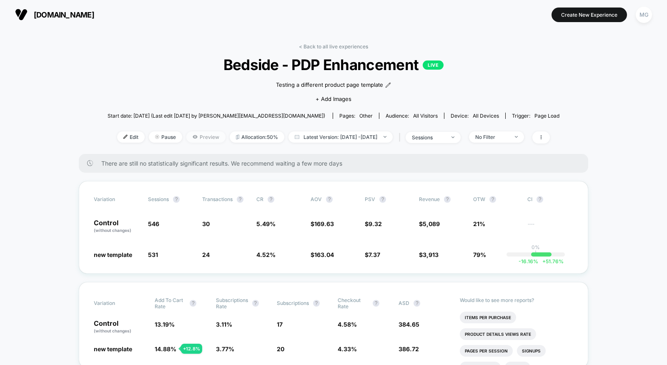
click at [190, 138] on span "Preview" at bounding box center [205, 136] width 39 height 11
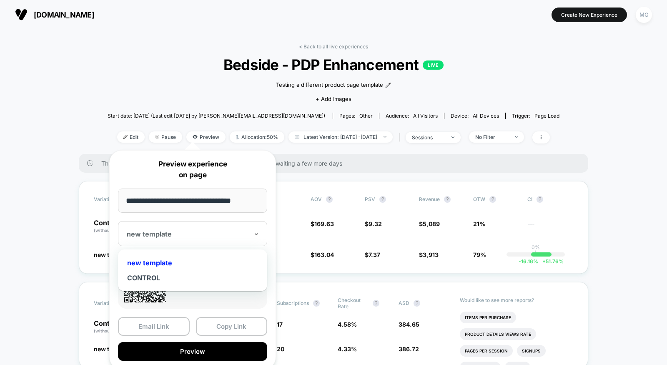
click at [193, 236] on div at bounding box center [188, 234] width 122 height 8
click at [155, 277] on div "CONTROL" at bounding box center [192, 277] width 141 height 15
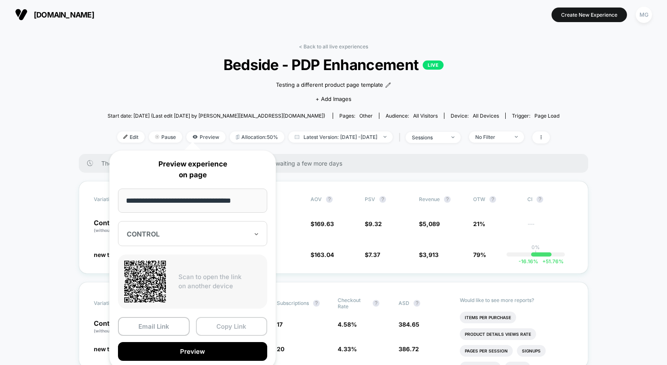
click at [223, 327] on button "Copy Link" at bounding box center [232, 326] width 72 height 19
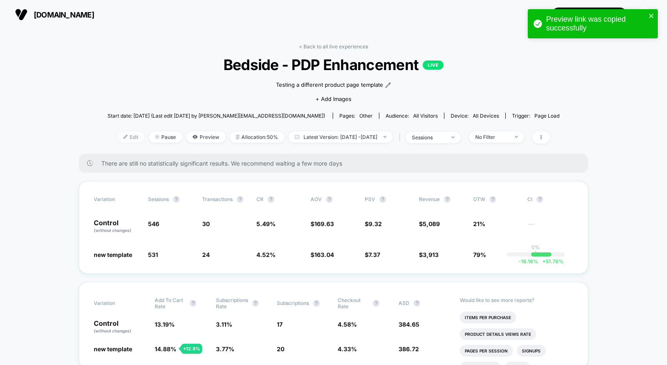
click at [124, 140] on span "Edit" at bounding box center [131, 136] width 28 height 11
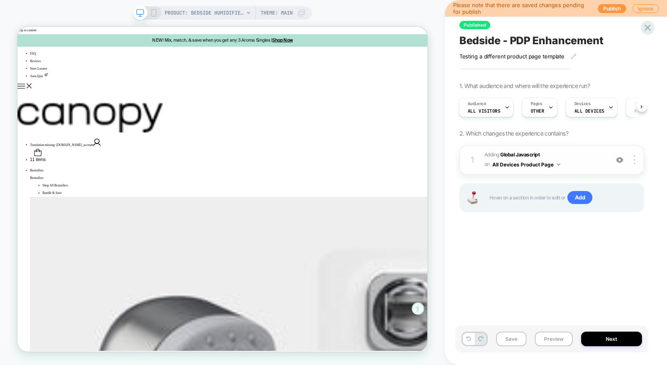
click at [574, 163] on span "Adding Global Javascript on All Devices Product Page" at bounding box center [545, 160] width 120 height 20
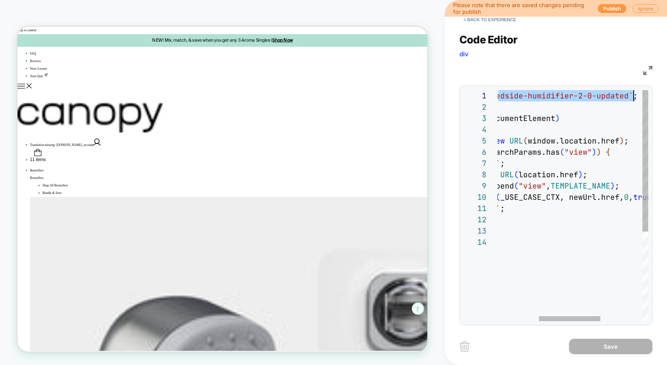
scroll to position [0, 239]
drag, startPoint x: 530, startPoint y: 95, endPoint x: 634, endPoint y: 100, distance: 103.9
click at [634, 100] on div "const TEMPLATE_NAME = `bedside-humidifier-2-0-updated` ; loomi_api .when ( ( ) …" at bounding box center [573, 278] width 357 height 377
